Goal: Find specific page/section: Find specific page/section

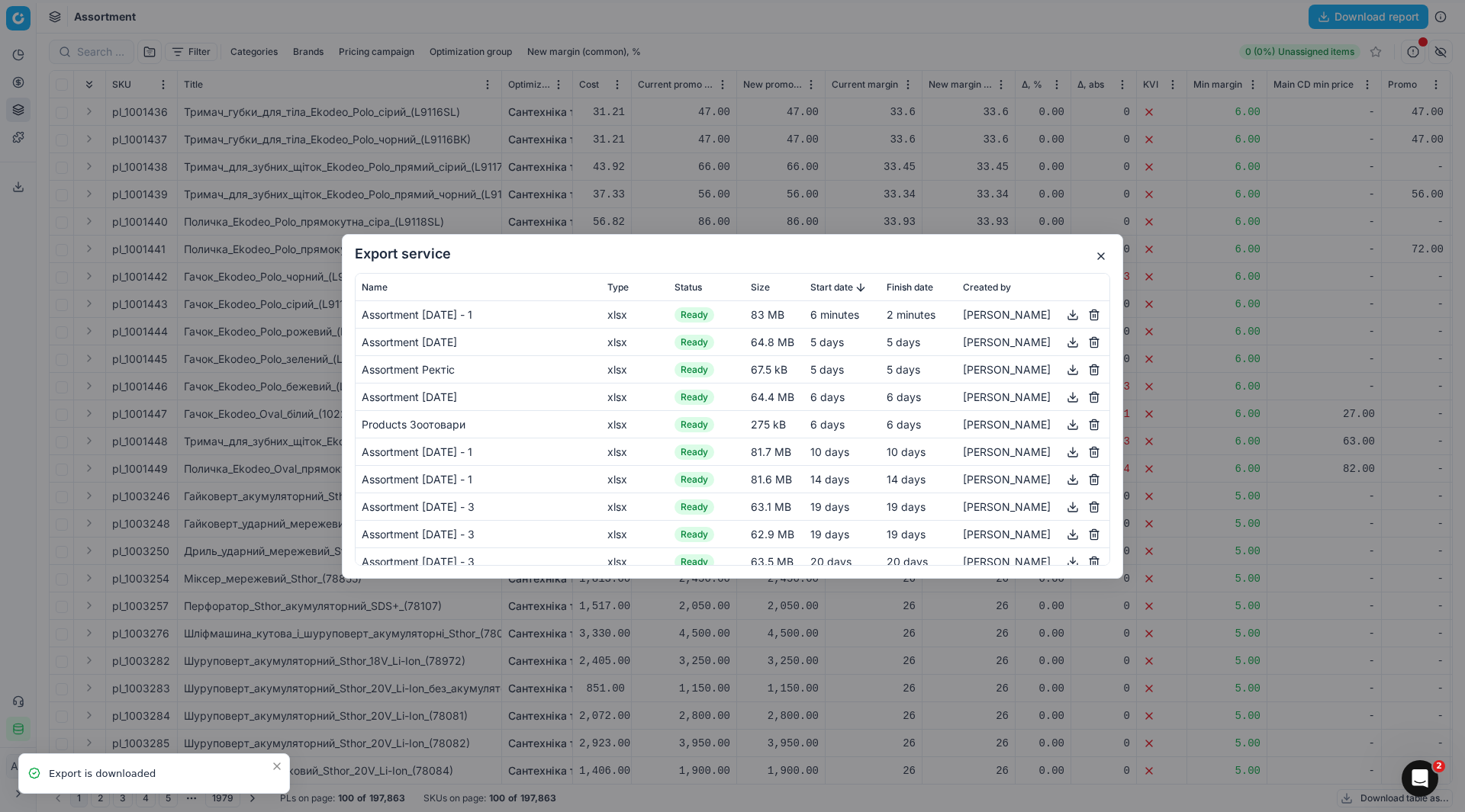
click at [1107, 251] on button "button" at bounding box center [1100, 256] width 18 height 18
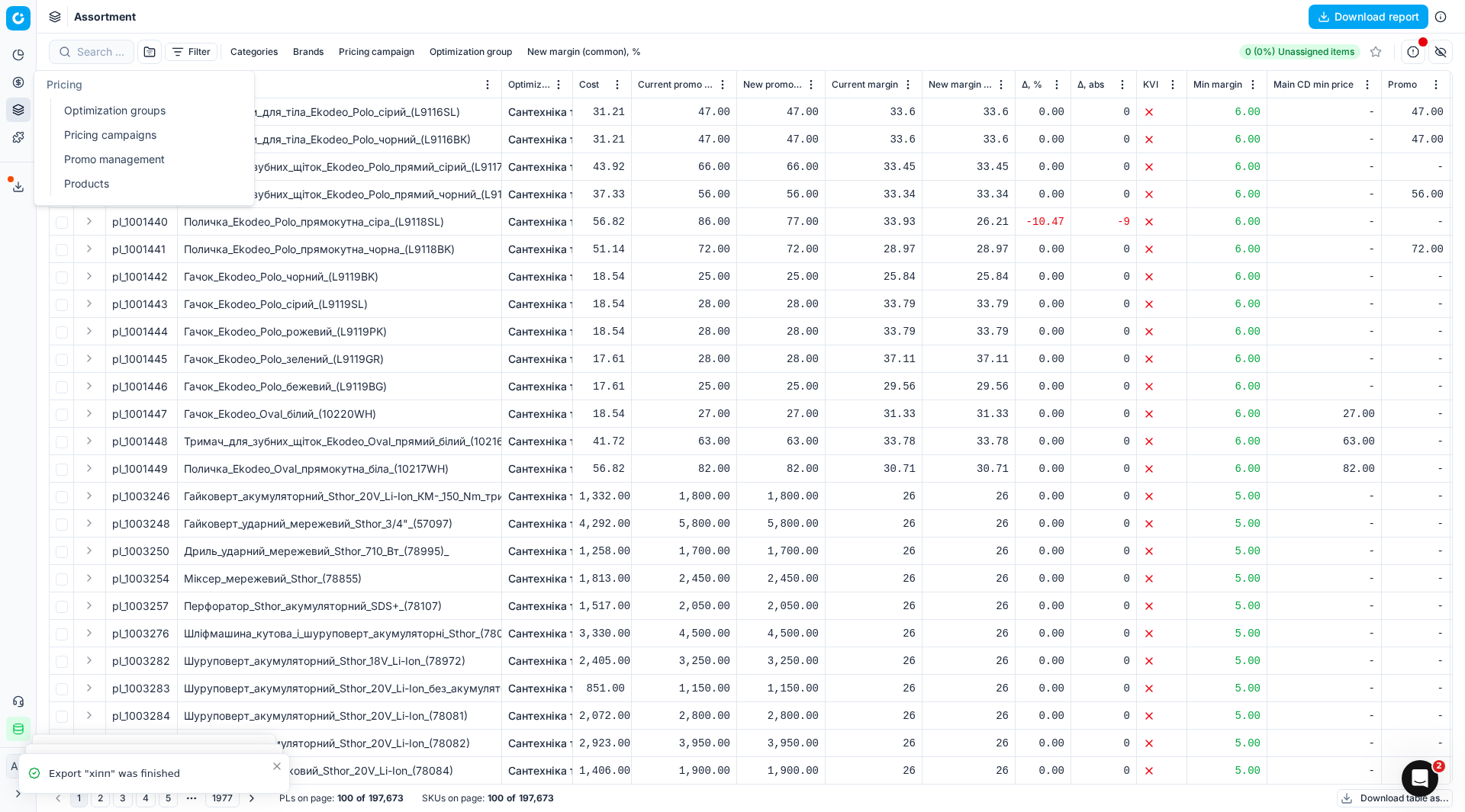
click at [73, 116] on link "Optimization groups" at bounding box center [147, 110] width 178 height 21
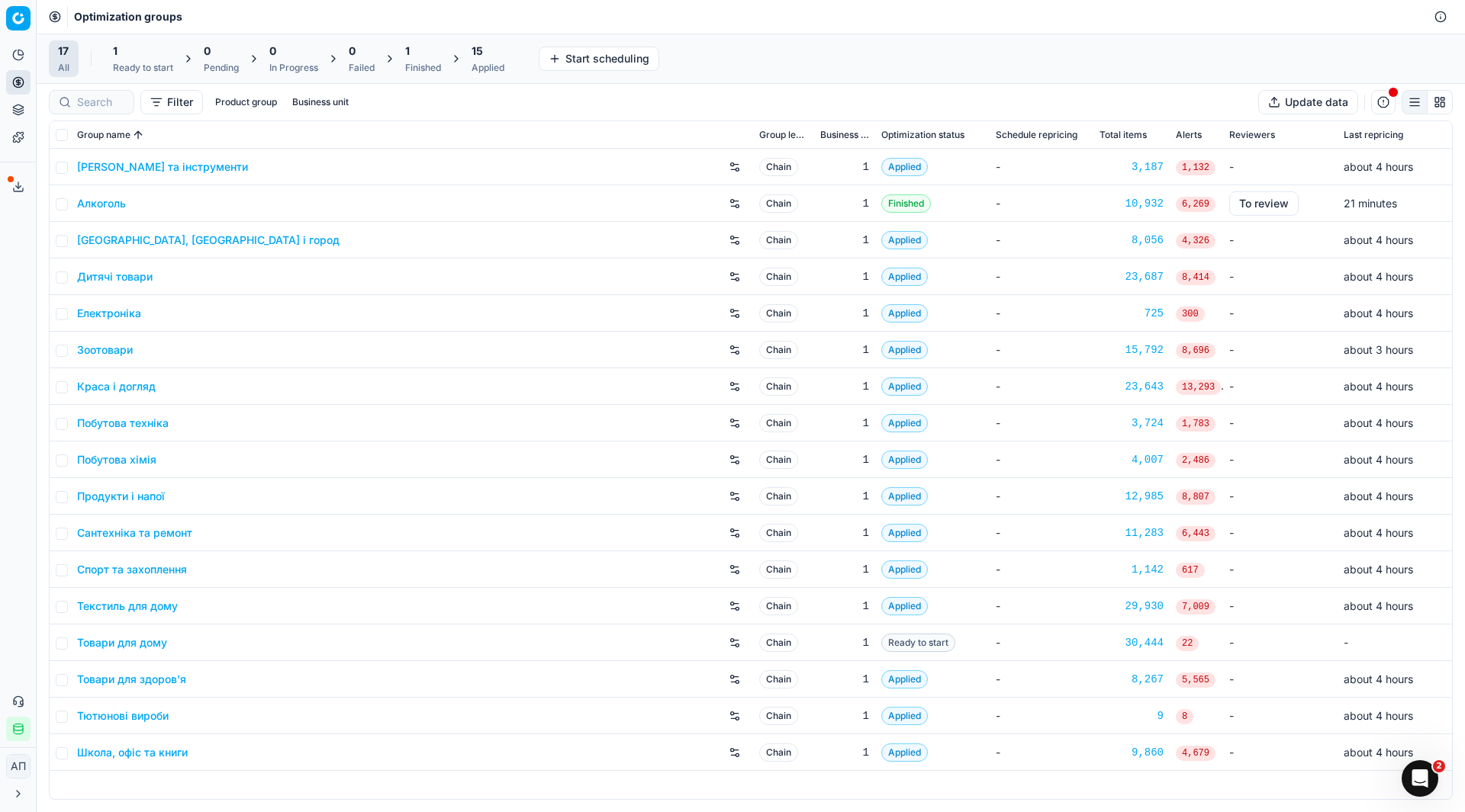
click at [143, 759] on link "Школа, офіс та книги" at bounding box center [132, 752] width 110 height 15
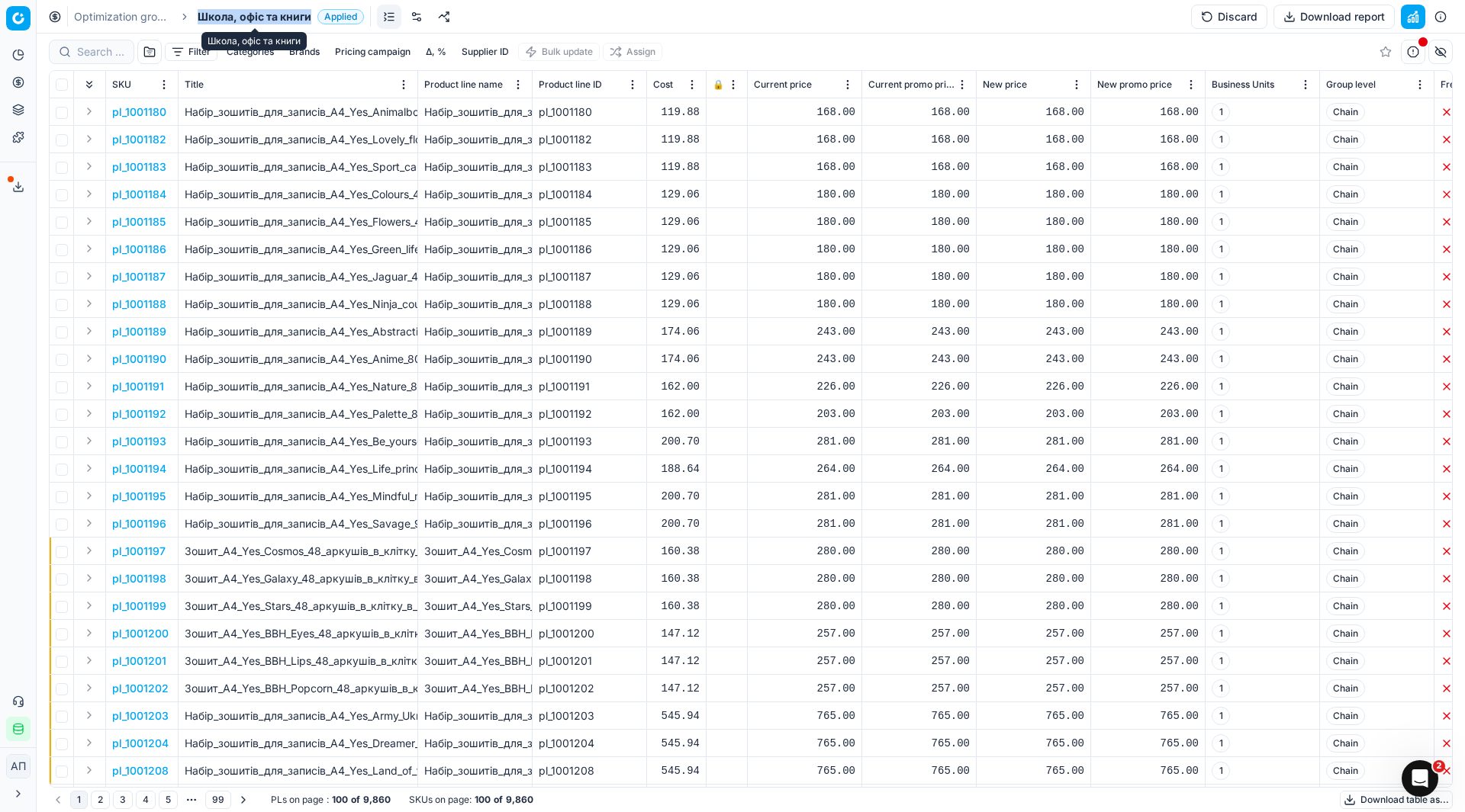
drag, startPoint x: 194, startPoint y: 20, endPoint x: 309, endPoint y: 23, distance: 115.0
click at [309, 23] on ol "Optimization groups Школа, офіс та книги Applied" at bounding box center [219, 17] width 290 height 15
copy span "Школа, офіс та книги"
click at [128, 18] on link "Optimization groups" at bounding box center [123, 17] width 98 height 15
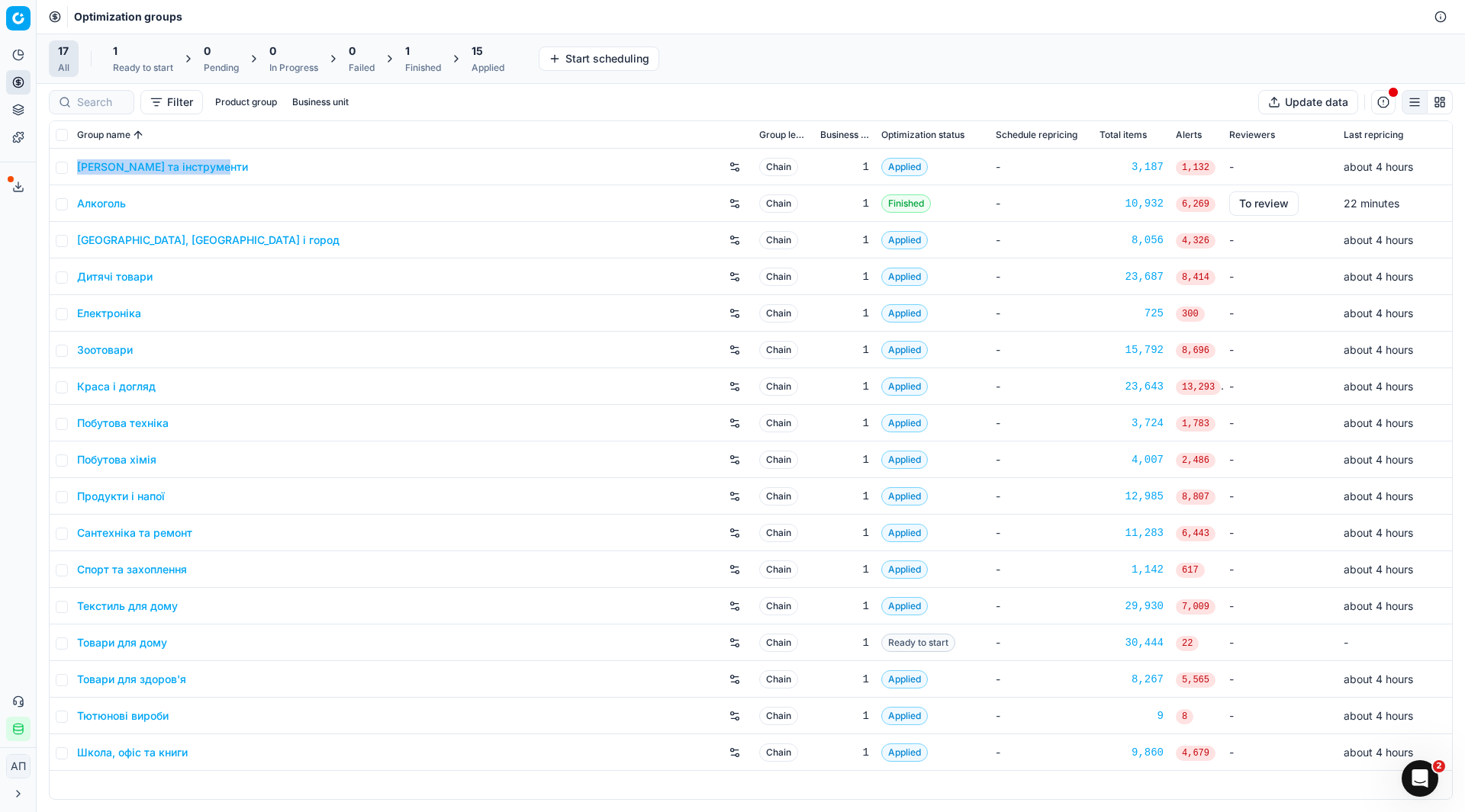
drag, startPoint x: 237, startPoint y: 169, endPoint x: 79, endPoint y: 175, distance: 158.1
click at [79, 175] on div "[PERSON_NAME] та інструменти" at bounding box center [412, 166] width 670 height 24
copy link "[PERSON_NAME] та інструменти"
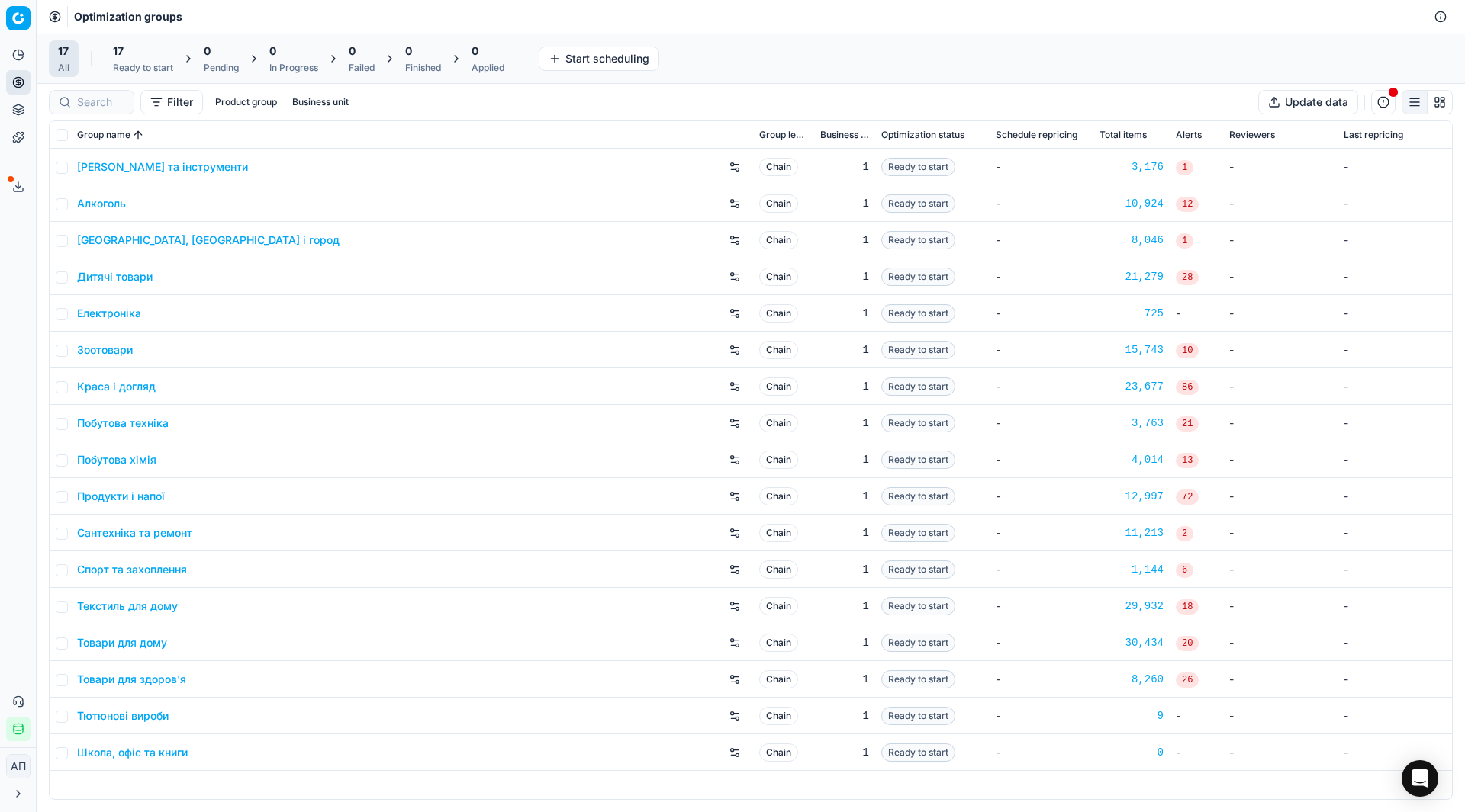
click at [139, 756] on link "Школа, офіс та книги" at bounding box center [132, 752] width 110 height 15
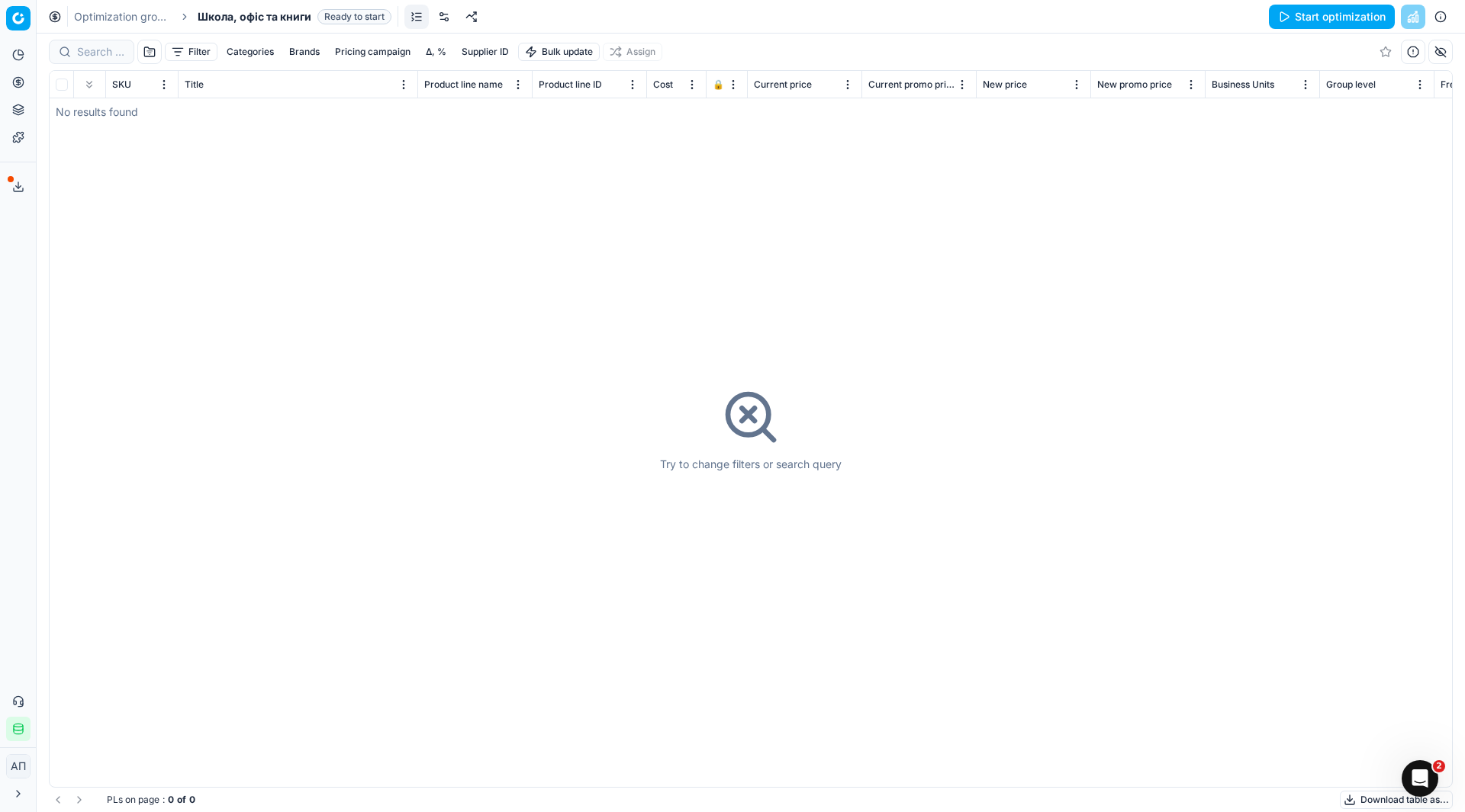
click at [102, 11] on link "Optimization groups" at bounding box center [123, 17] width 98 height 15
